Goal: Task Accomplishment & Management: Manage account settings

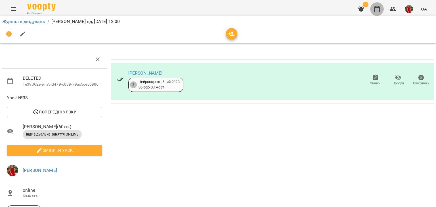
click at [375, 8] on icon "button" at bounding box center [377, 9] width 7 height 7
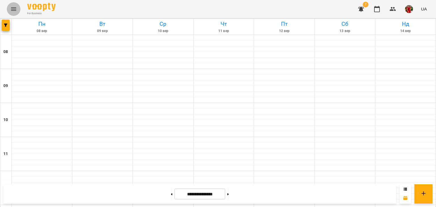
click at [10, 12] on button "Menu" at bounding box center [14, 9] width 14 height 14
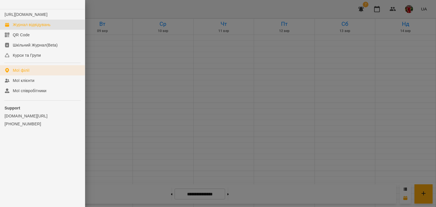
click at [30, 73] on link "Мої філії" at bounding box center [42, 70] width 85 height 10
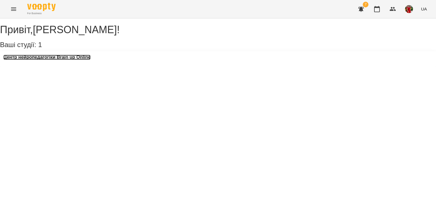
click at [45, 60] on h3 "Центр нейропедагогіки Brain up Online" at bounding box center [46, 57] width 87 height 5
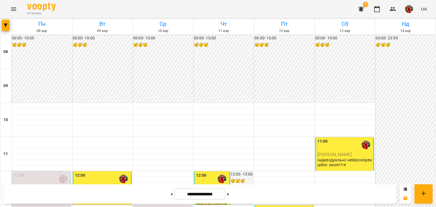
scroll to position [294, 0]
click at [229, 195] on button at bounding box center [227, 194] width 1 height 12
type input "**********"
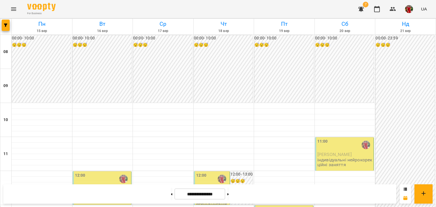
scroll to position [118, 0]
click at [96, 192] on p "індивідуальні нейрокорекційні заняття" at bounding box center [102, 197] width 55 height 10
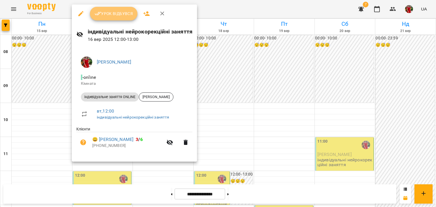
click at [113, 17] on span "Урок відбувся" at bounding box center [114, 13] width 39 height 7
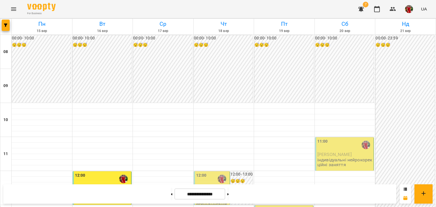
scroll to position [167, 0]
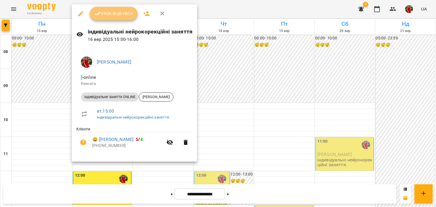
click at [116, 13] on span "Урок відбувся" at bounding box center [114, 13] width 39 height 7
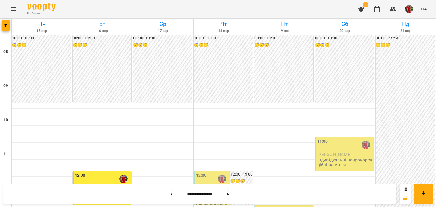
scroll to position [292, 0]
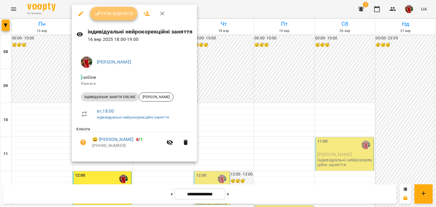
click at [110, 15] on span "Урок відбувся" at bounding box center [114, 13] width 39 height 7
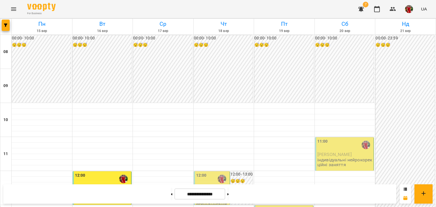
scroll to position [302, 0]
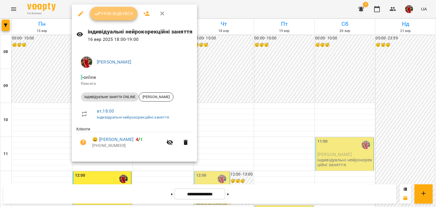
click at [116, 12] on span "Урок відбувся" at bounding box center [114, 13] width 39 height 7
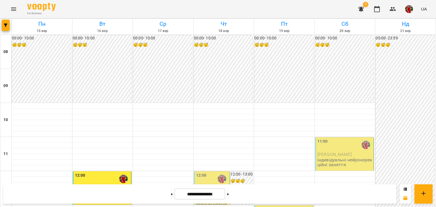
scroll to position [284, 0]
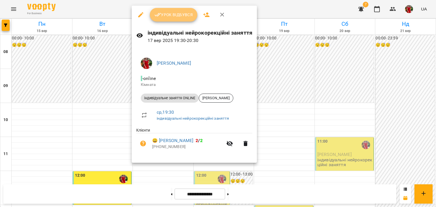
click at [172, 13] on span "Урок відбувся" at bounding box center [173, 14] width 39 height 7
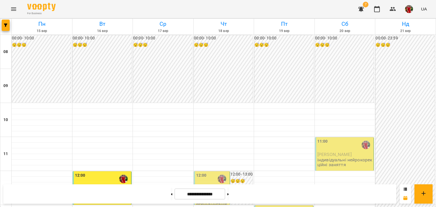
scroll to position [208, 0]
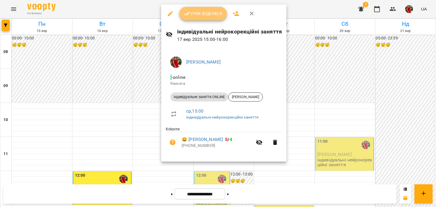
click at [206, 12] on span "Урок відбувся" at bounding box center [203, 13] width 39 height 7
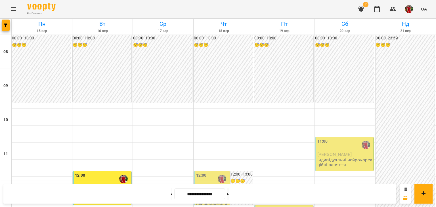
scroll to position [102, 0]
